Goal: Information Seeking & Learning: Learn about a topic

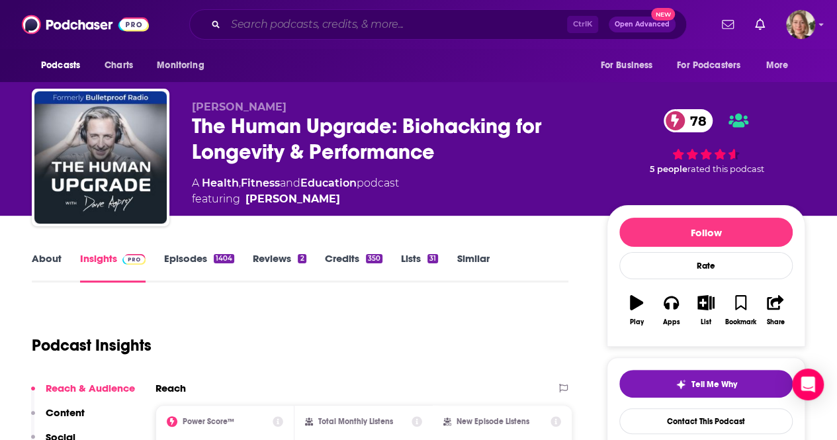
click at [310, 28] on input "Search podcasts, credits, & more..." at bounding box center [395, 24] width 341 height 21
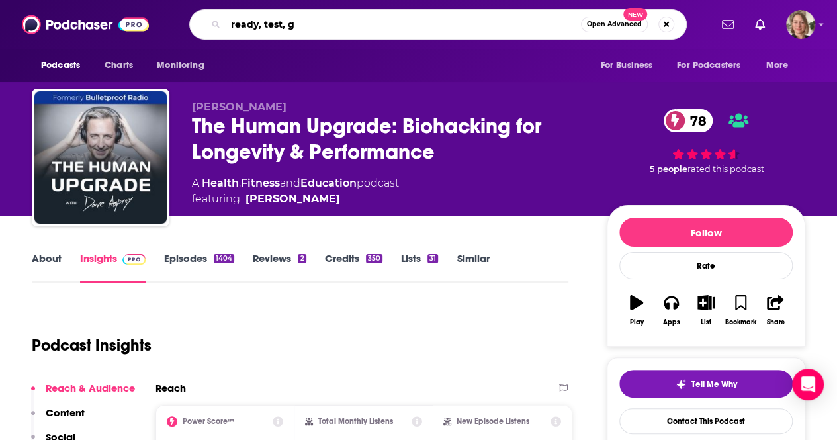
type input "ready, test, go"
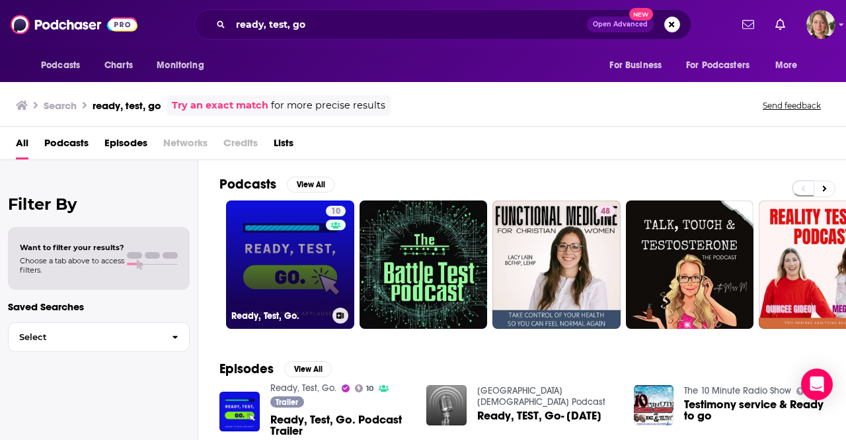
click at [307, 252] on link "10 Ready, Test, Go." at bounding box center [290, 264] width 128 height 128
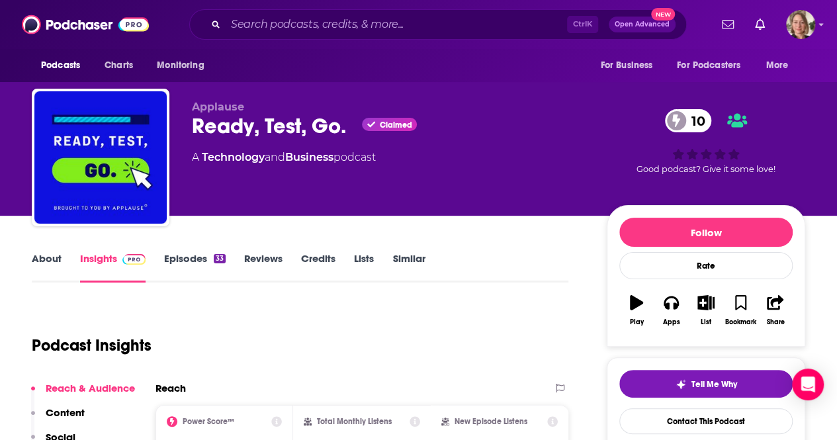
click at [42, 255] on link "About" at bounding box center [47, 267] width 30 height 30
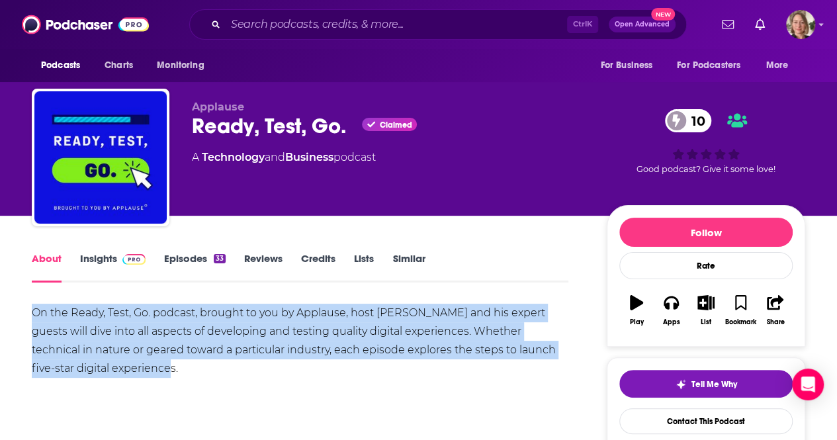
drag, startPoint x: 143, startPoint y: 365, endPoint x: 33, endPoint y: 311, distance: 122.1
click at [33, 311] on div "On the Ready, Test, Go. podcast, brought to you by Applause, host [PERSON_NAME]…" at bounding box center [300, 341] width 536 height 74
copy div "On the Ready, Test, Go. podcast, brought to you by Applause, host [PERSON_NAME]…"
click at [673, 312] on button "Apps" at bounding box center [670, 310] width 34 height 48
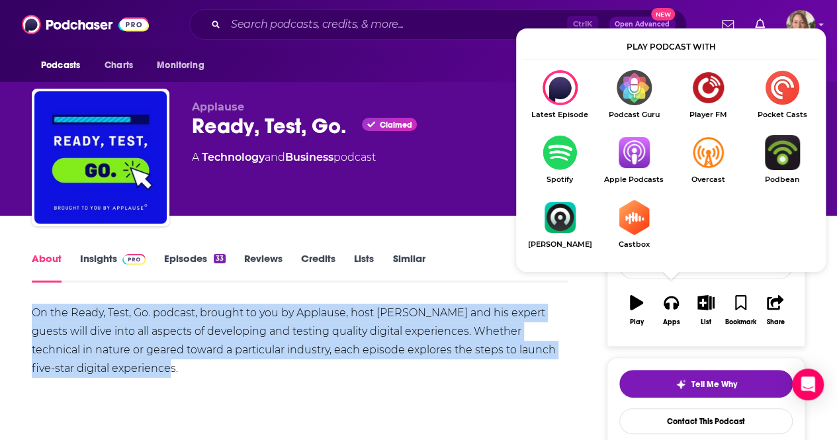
click at [622, 151] on img "Show Listen On dropdown" at bounding box center [633, 152] width 74 height 35
